Goal: Find contact information: Find contact information

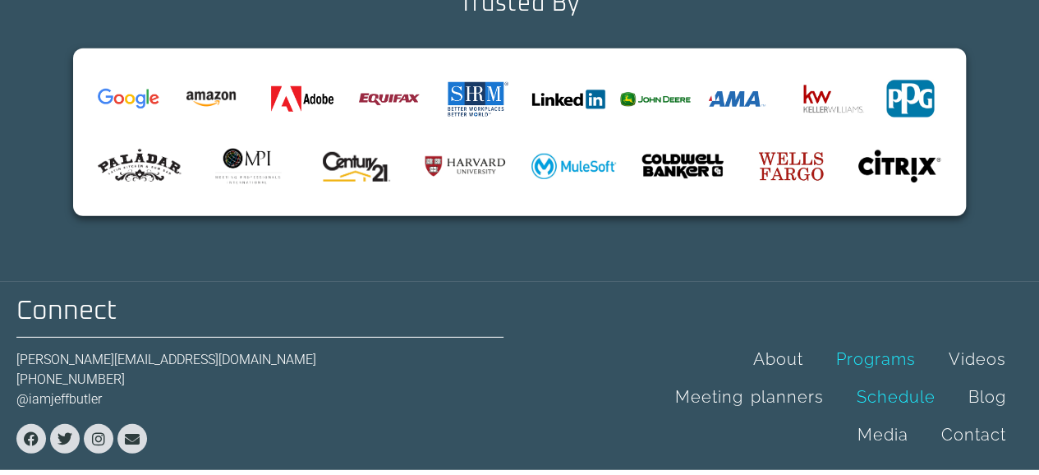
scroll to position [5401, 0]
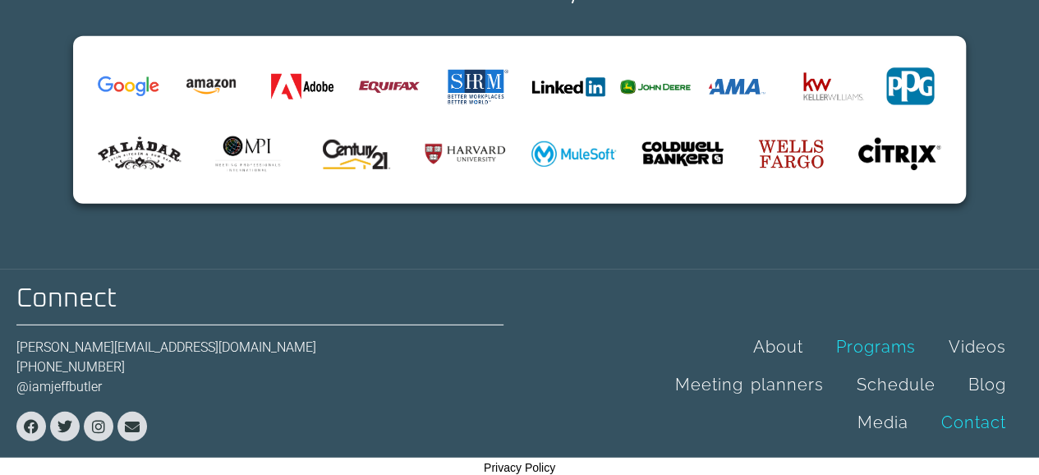
click at [979, 407] on link "Contact" at bounding box center [974, 422] width 98 height 38
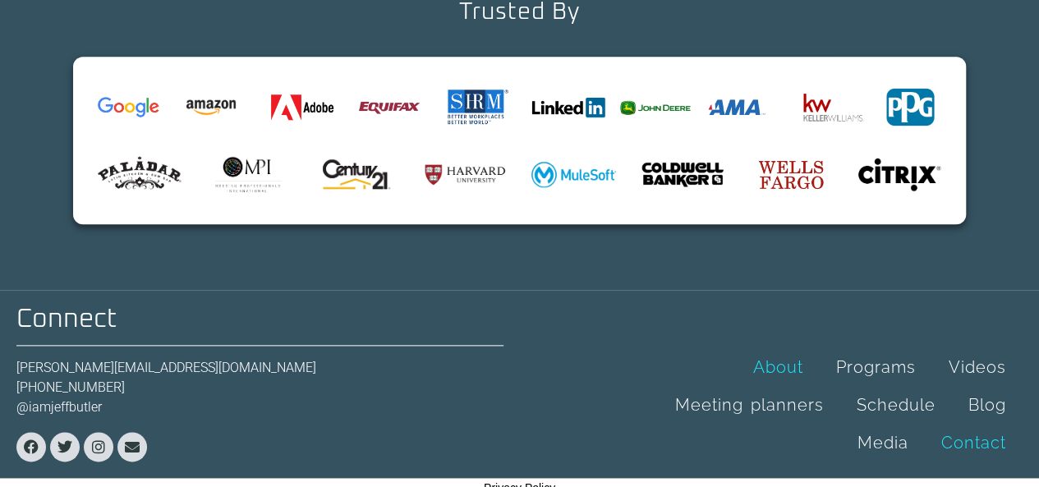
scroll to position [844, 0]
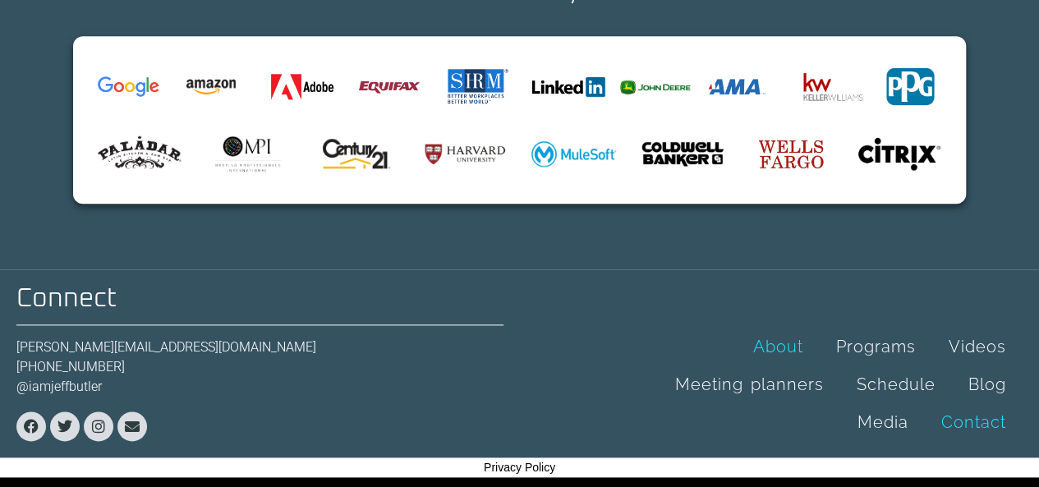
click at [795, 348] on link "About" at bounding box center [778, 347] width 83 height 38
